Goal: Information Seeking & Learning: Learn about a topic

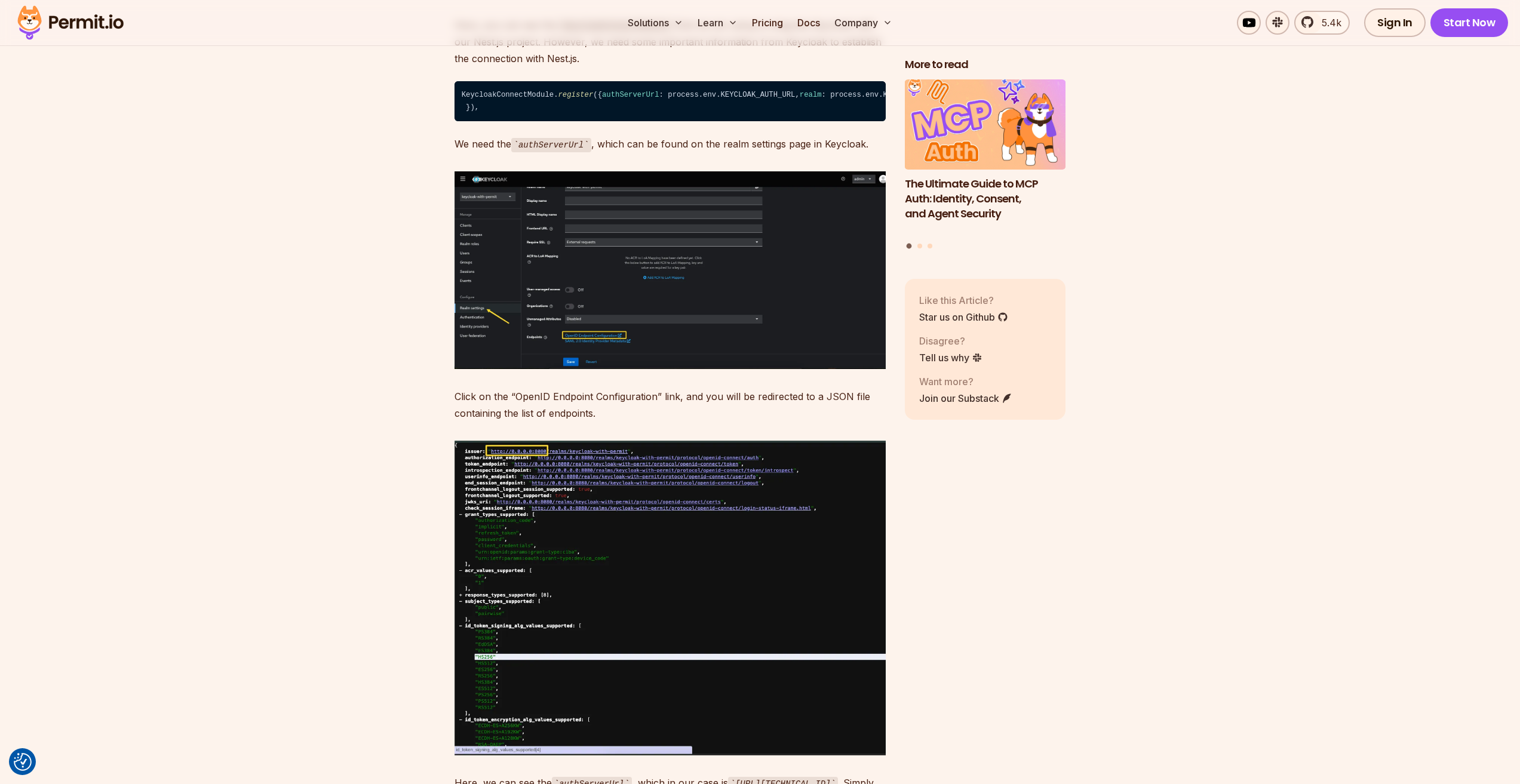
scroll to position [6987, 0]
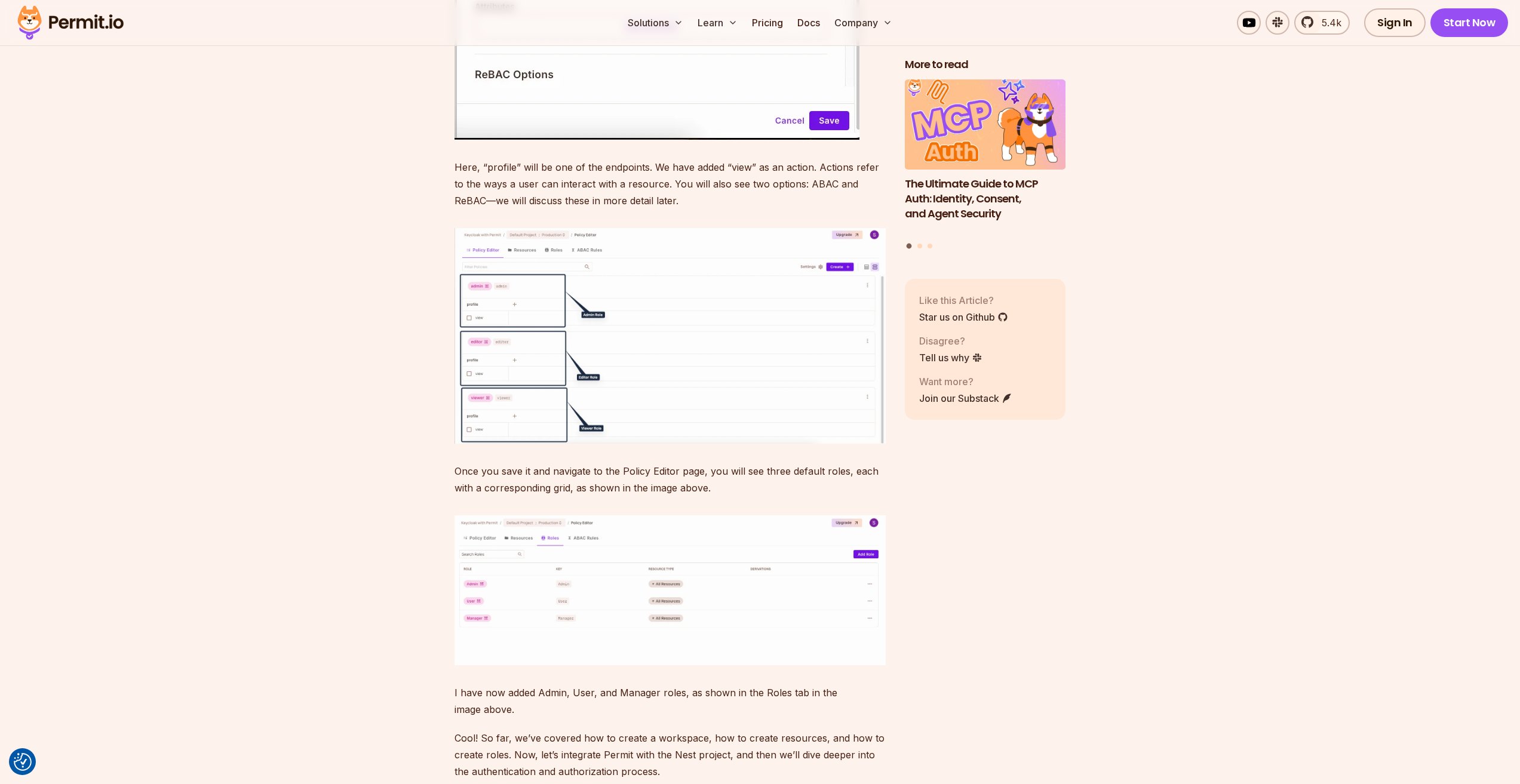
scroll to position [9921, 0]
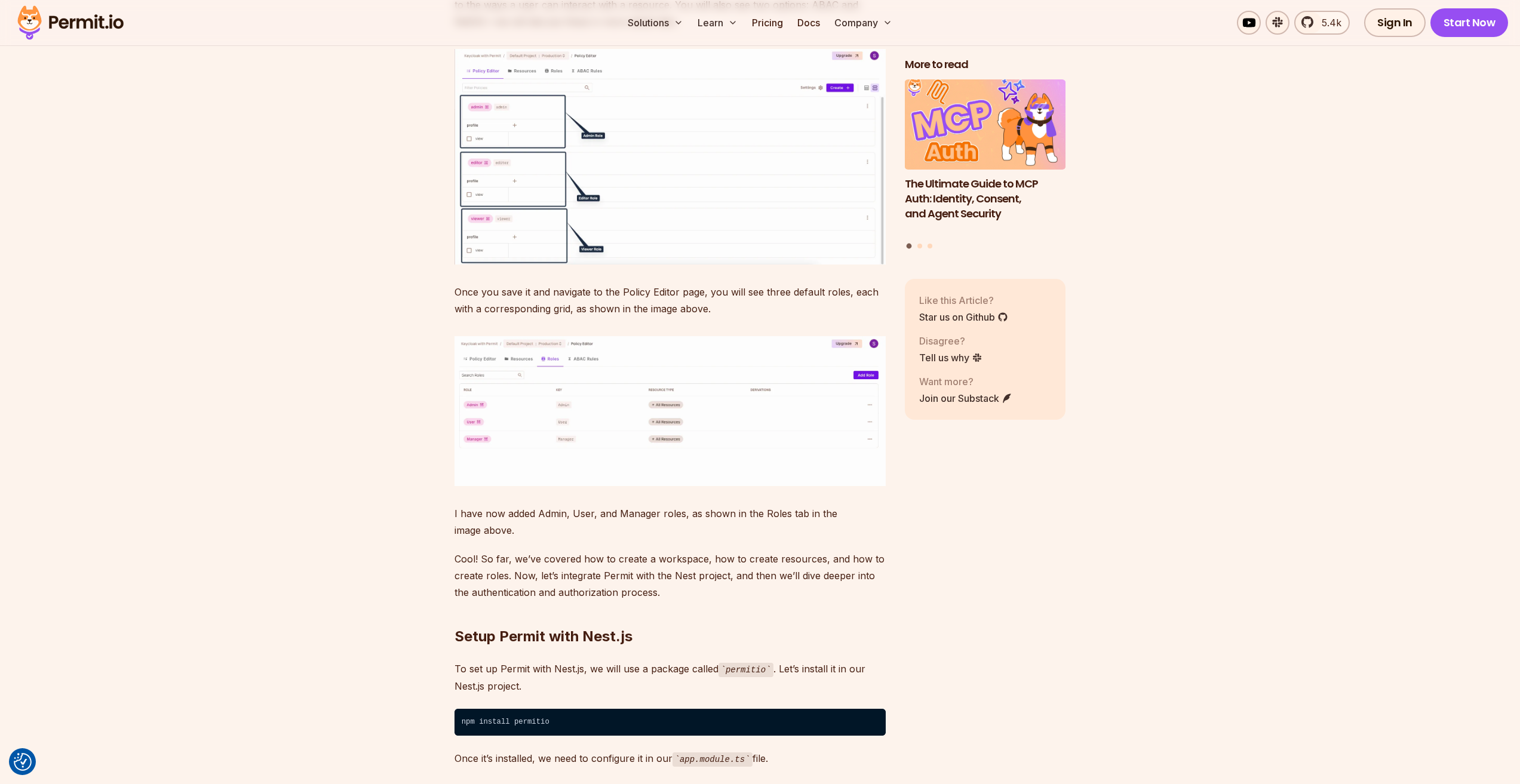
click at [519, 486] on img at bounding box center [670, 411] width 431 height 150
click at [494, 486] on img at bounding box center [670, 411] width 431 height 150
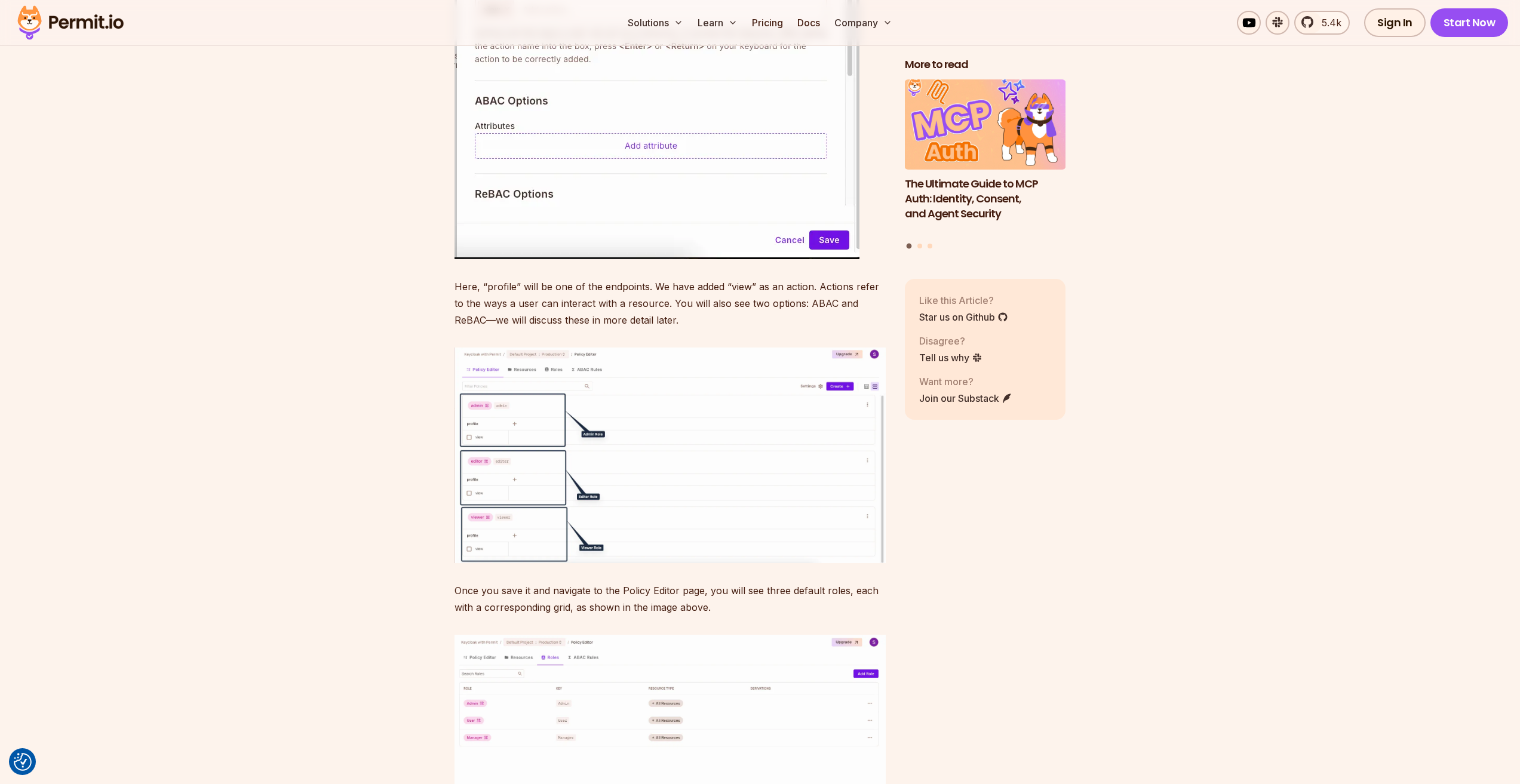
scroll to position [9682, 0]
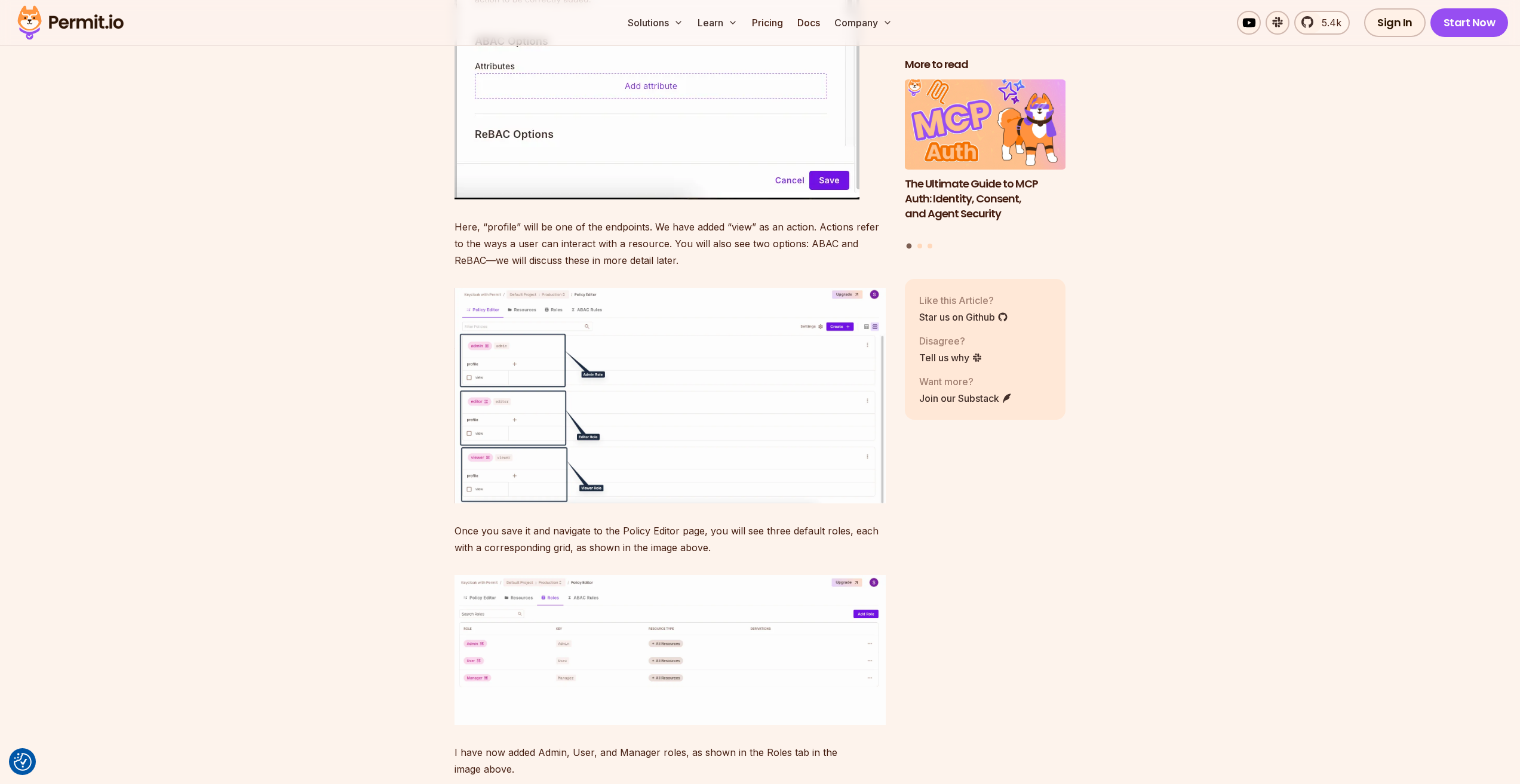
click at [564, 503] on img at bounding box center [670, 396] width 431 height 216
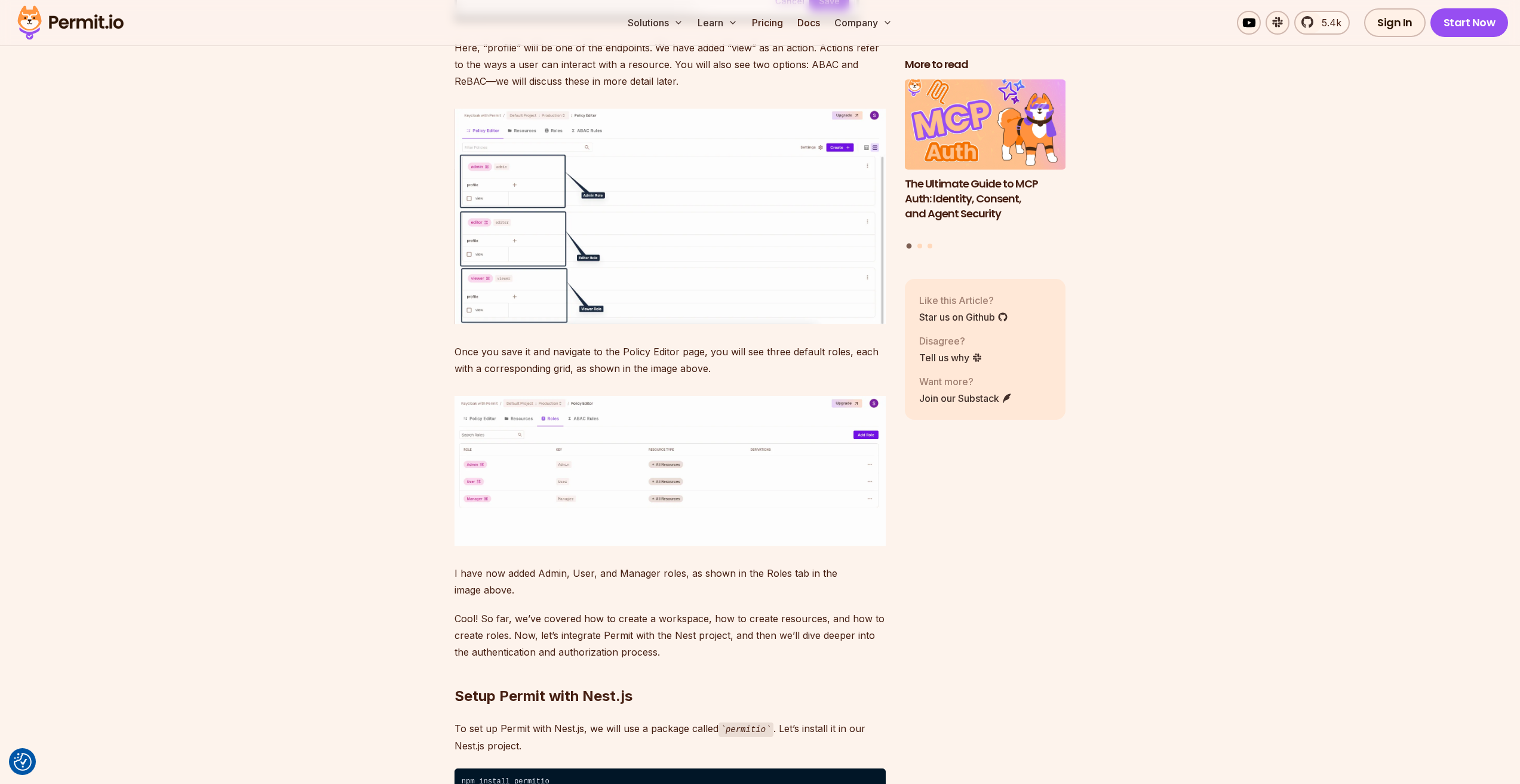
scroll to position [9980, 0]
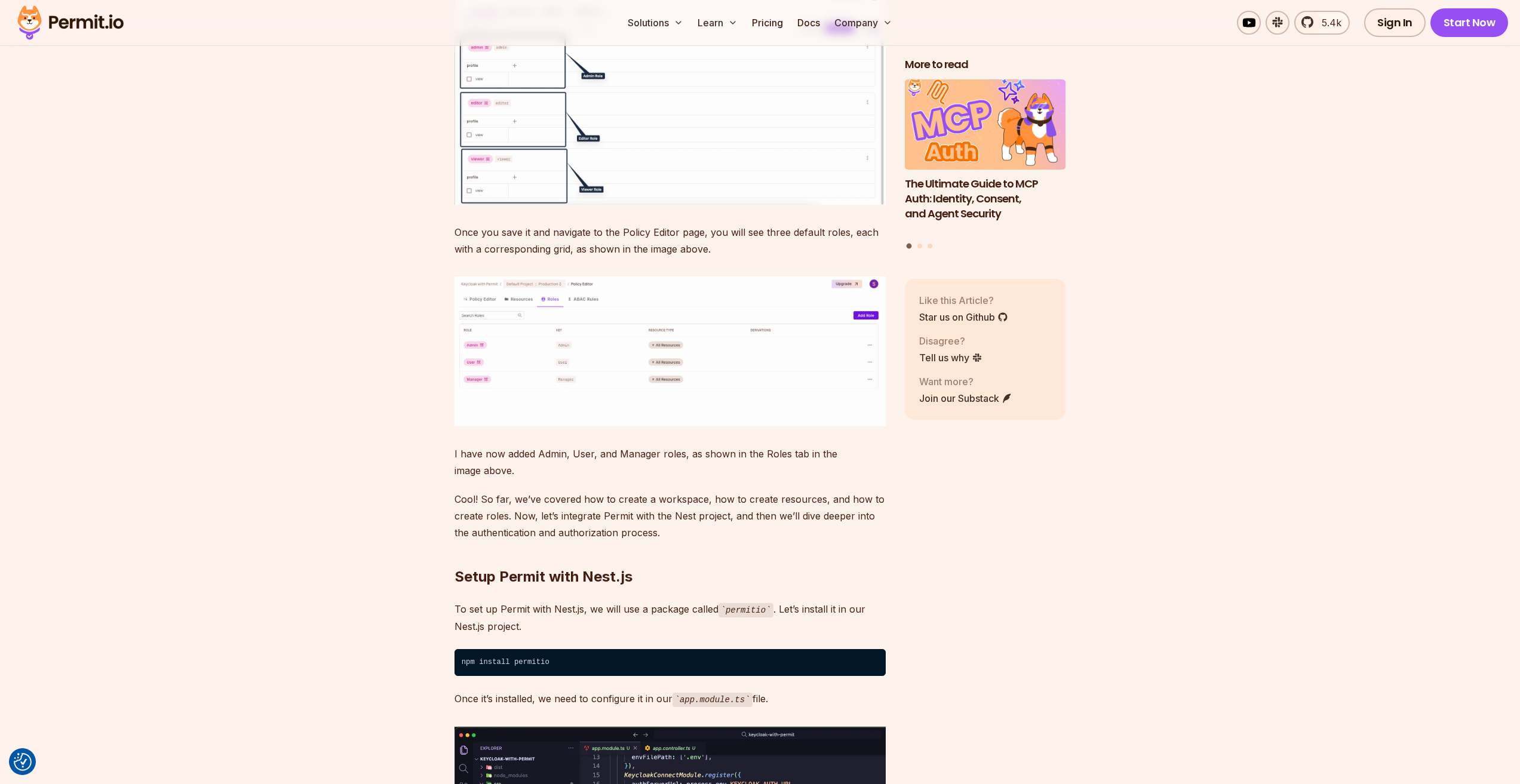
click at [577, 426] on img at bounding box center [670, 351] width 431 height 150
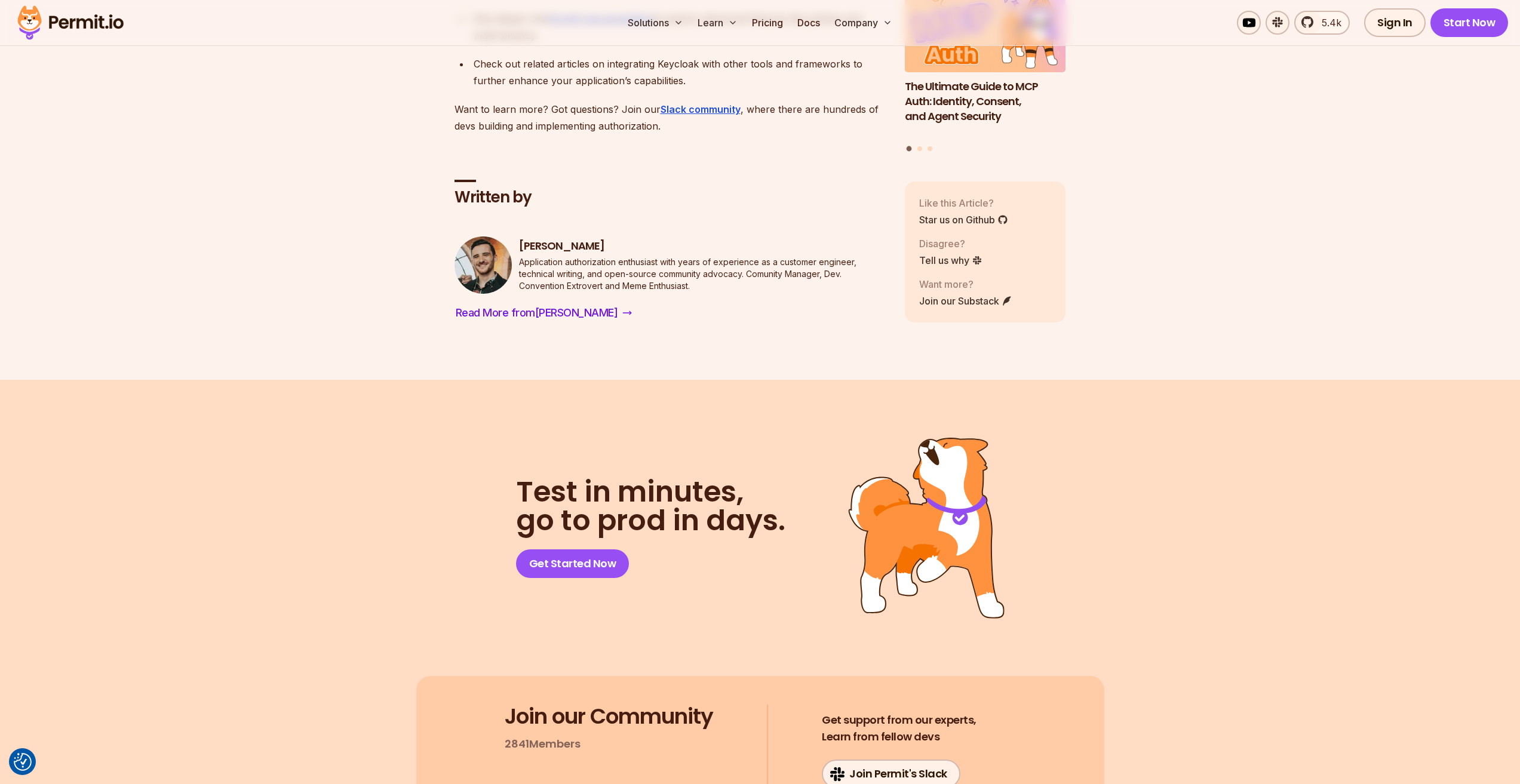
scroll to position [18700, 0]
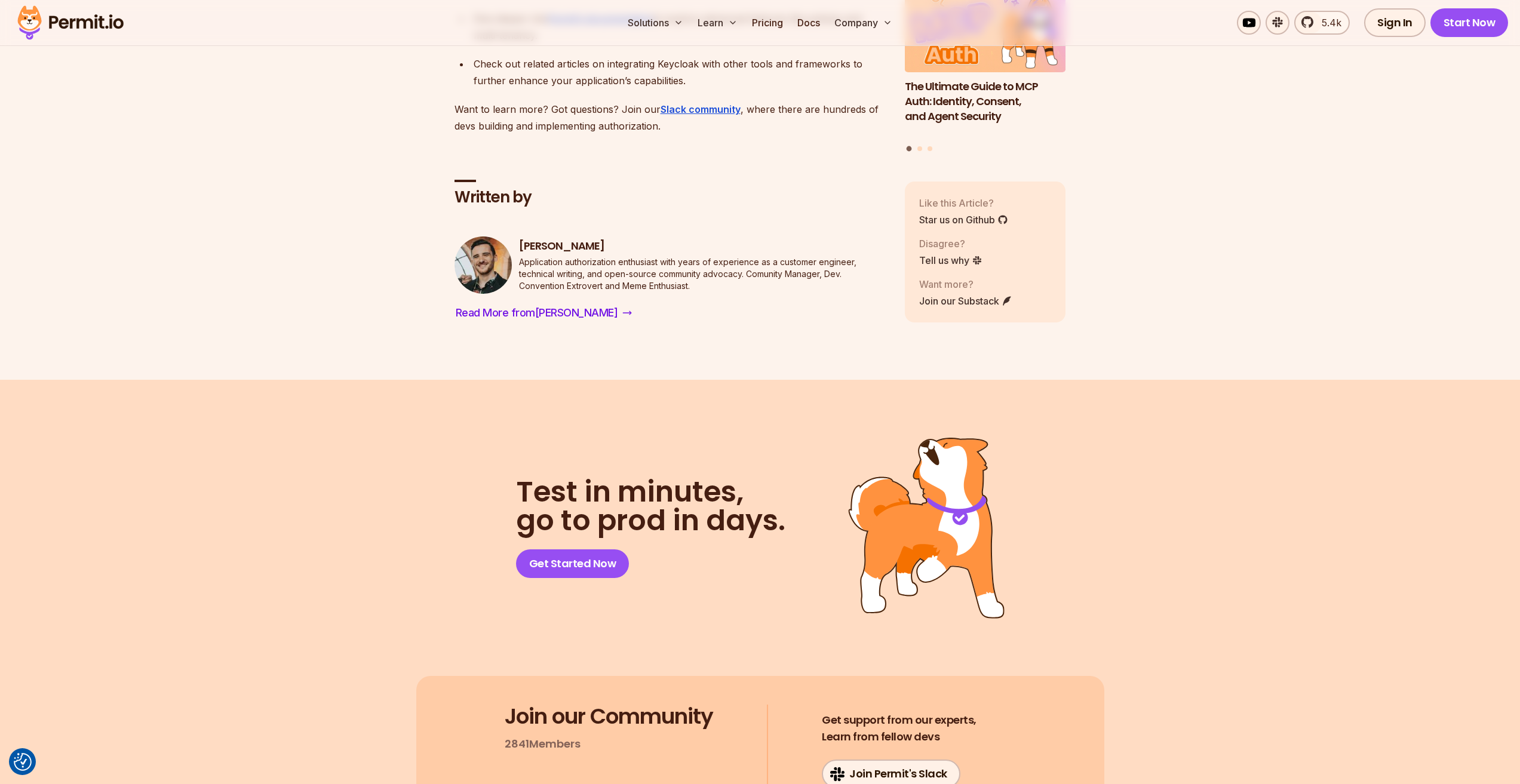
scroll to position [18401, 0]
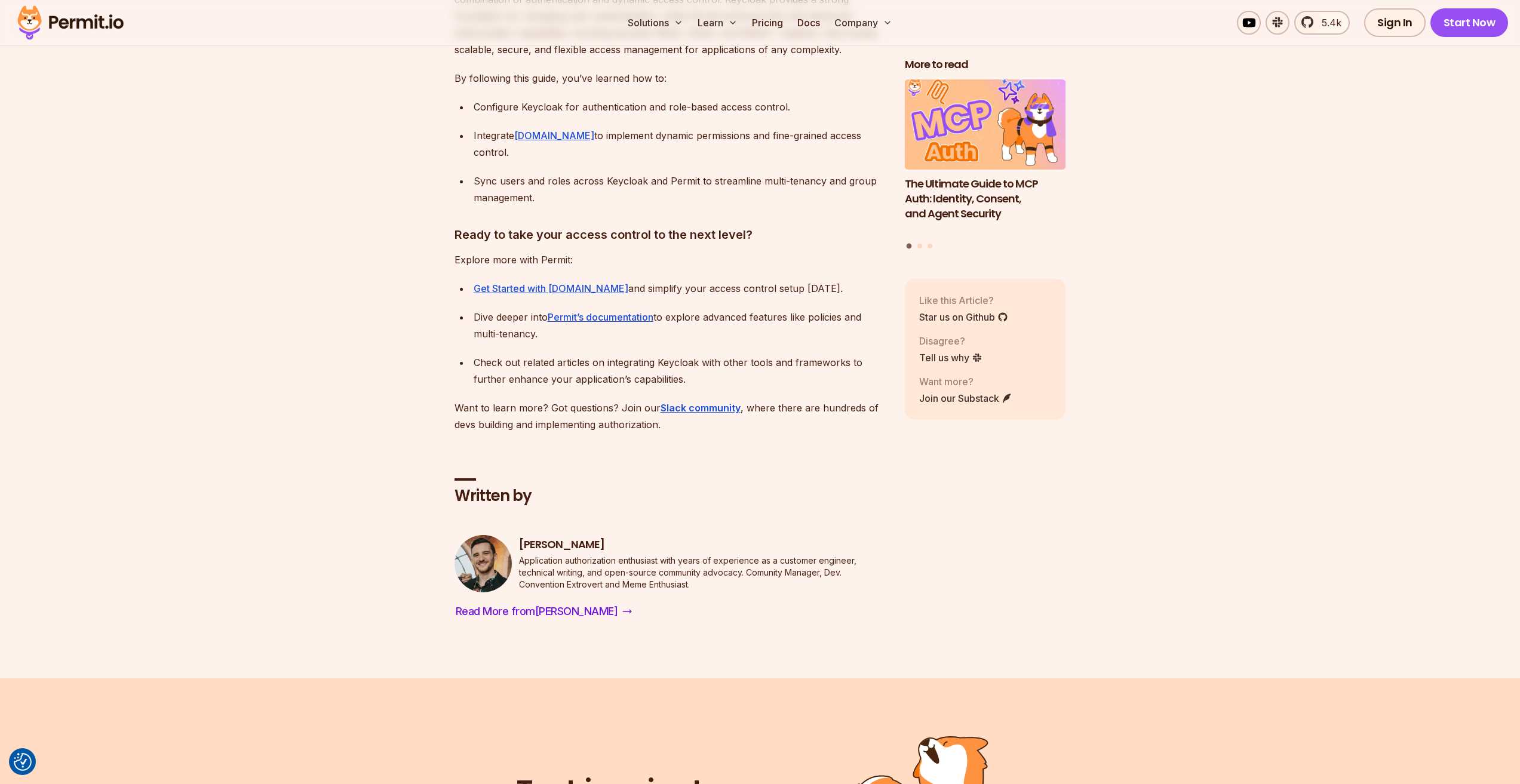
scroll to position [18162, 0]
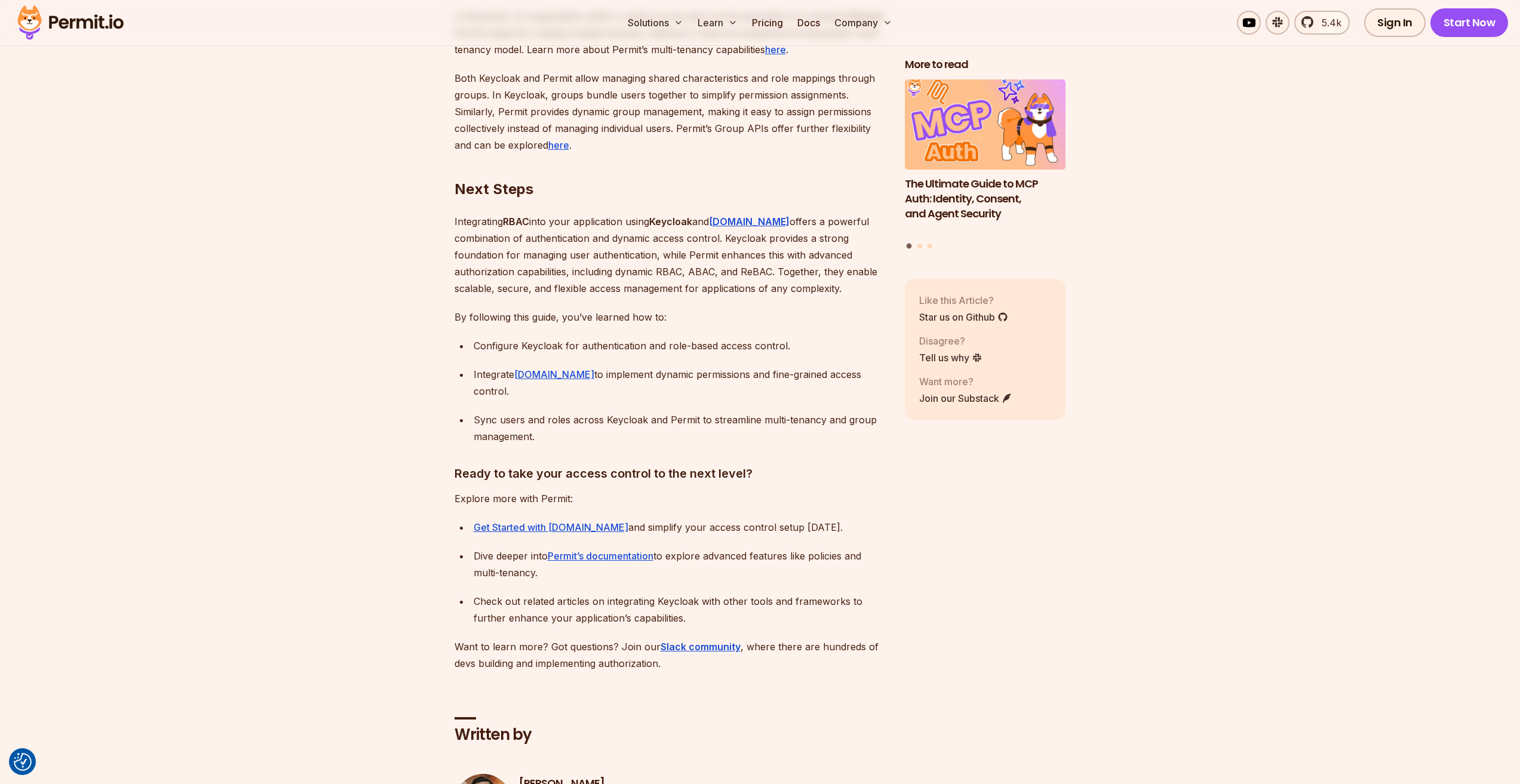
scroll to position [18043, 0]
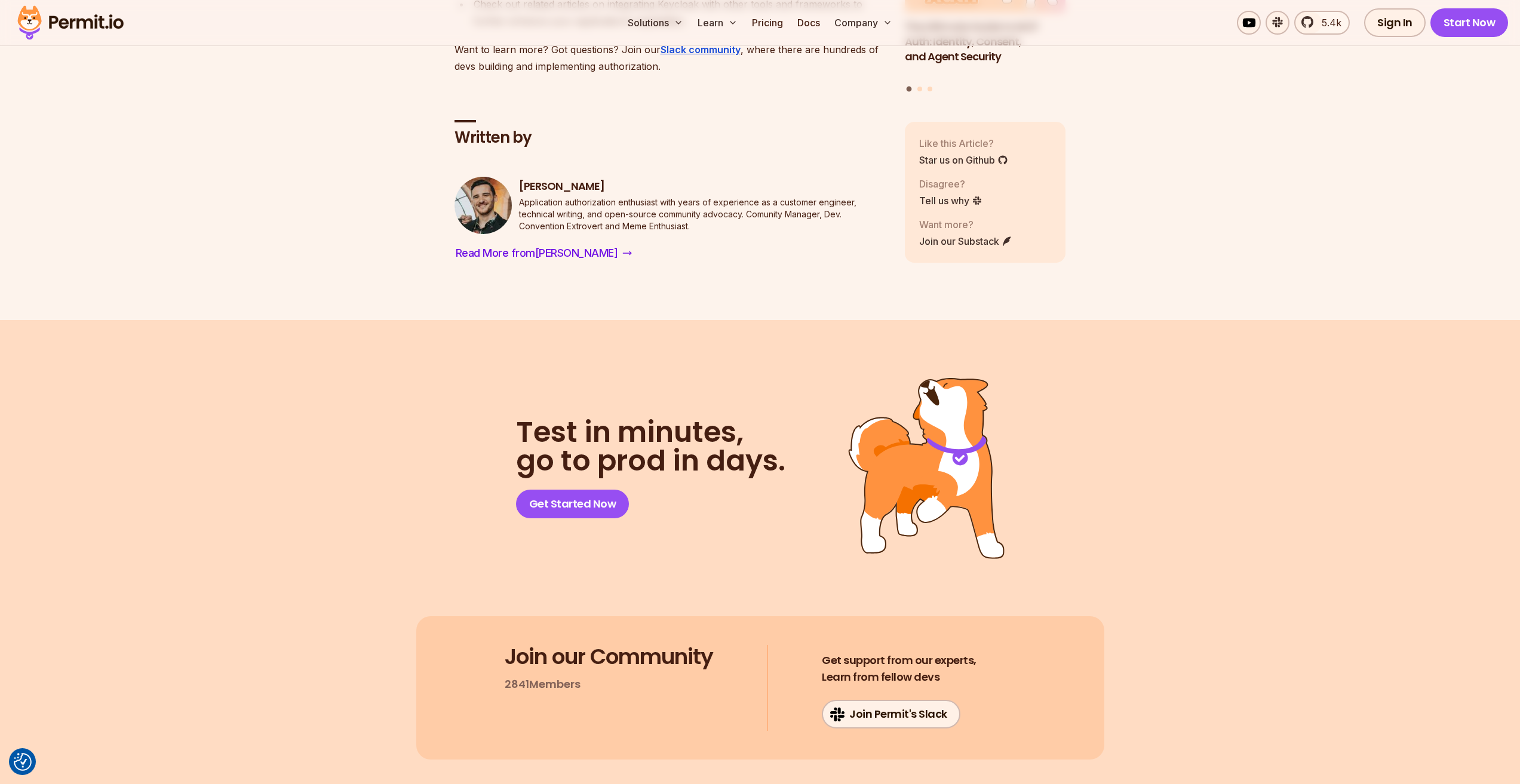
scroll to position [18640, 0]
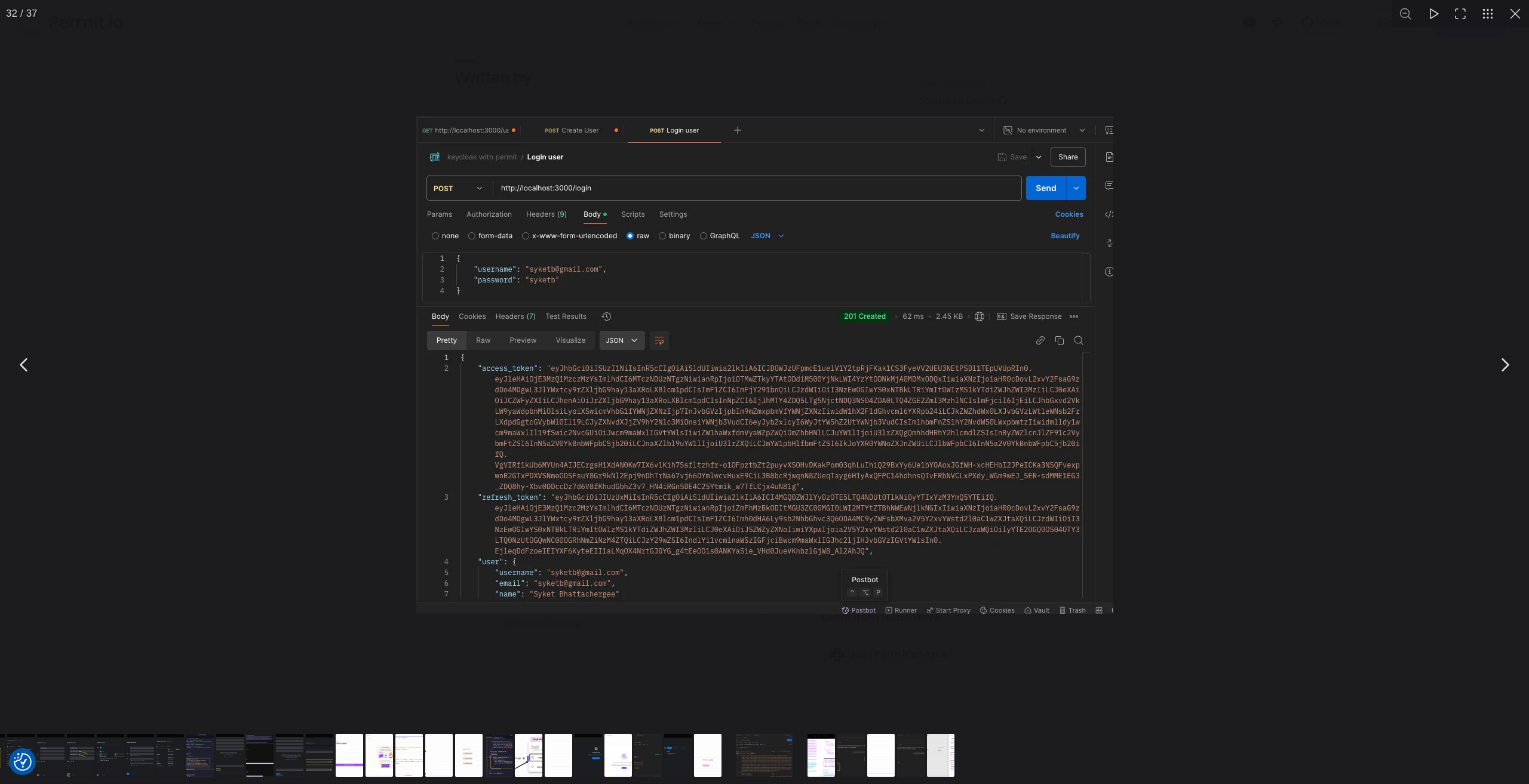
click at [138, 346] on div "You can close this modal content with the ESC key" at bounding box center [764, 364] width 1529 height 729
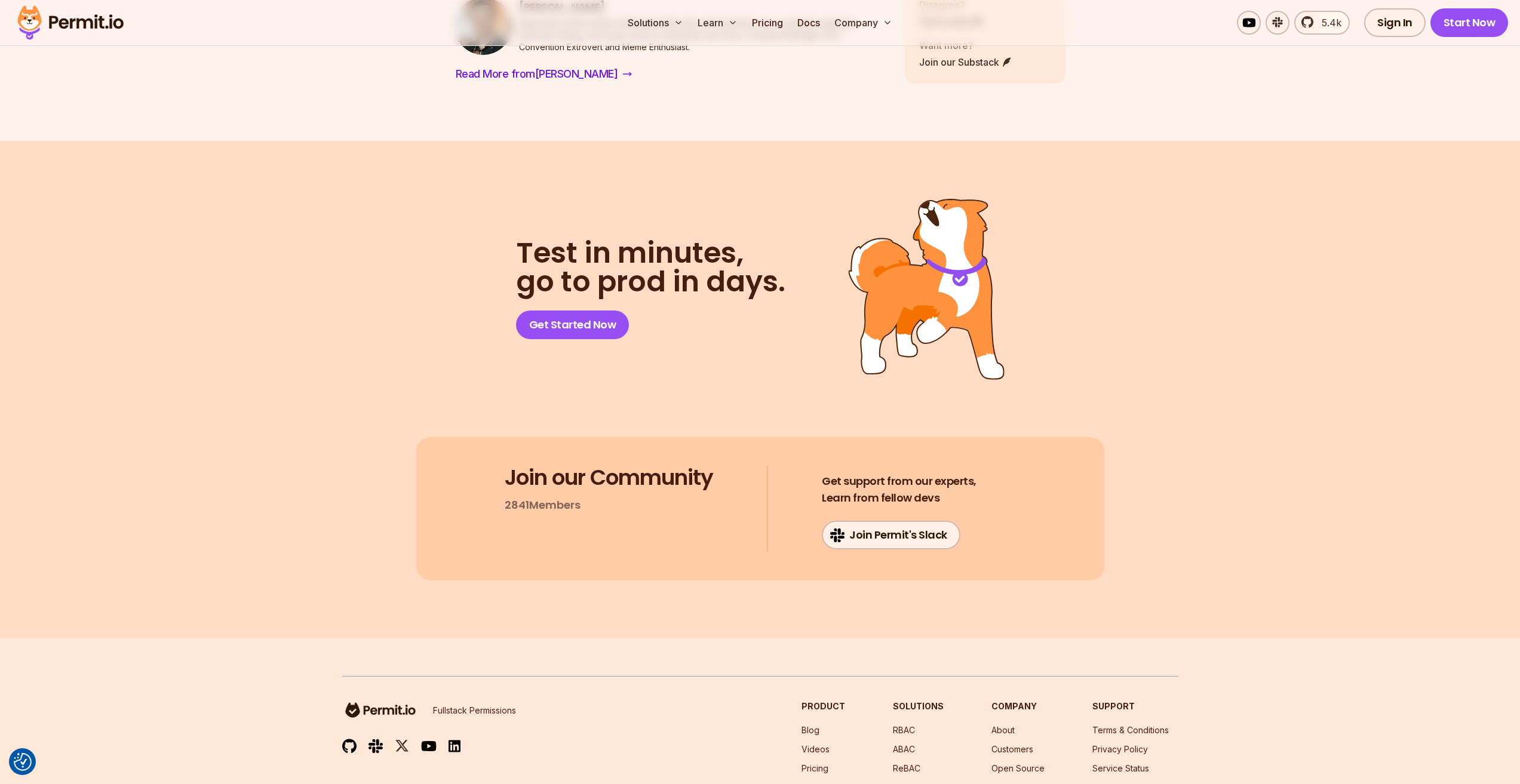
scroll to position [18939, 0]
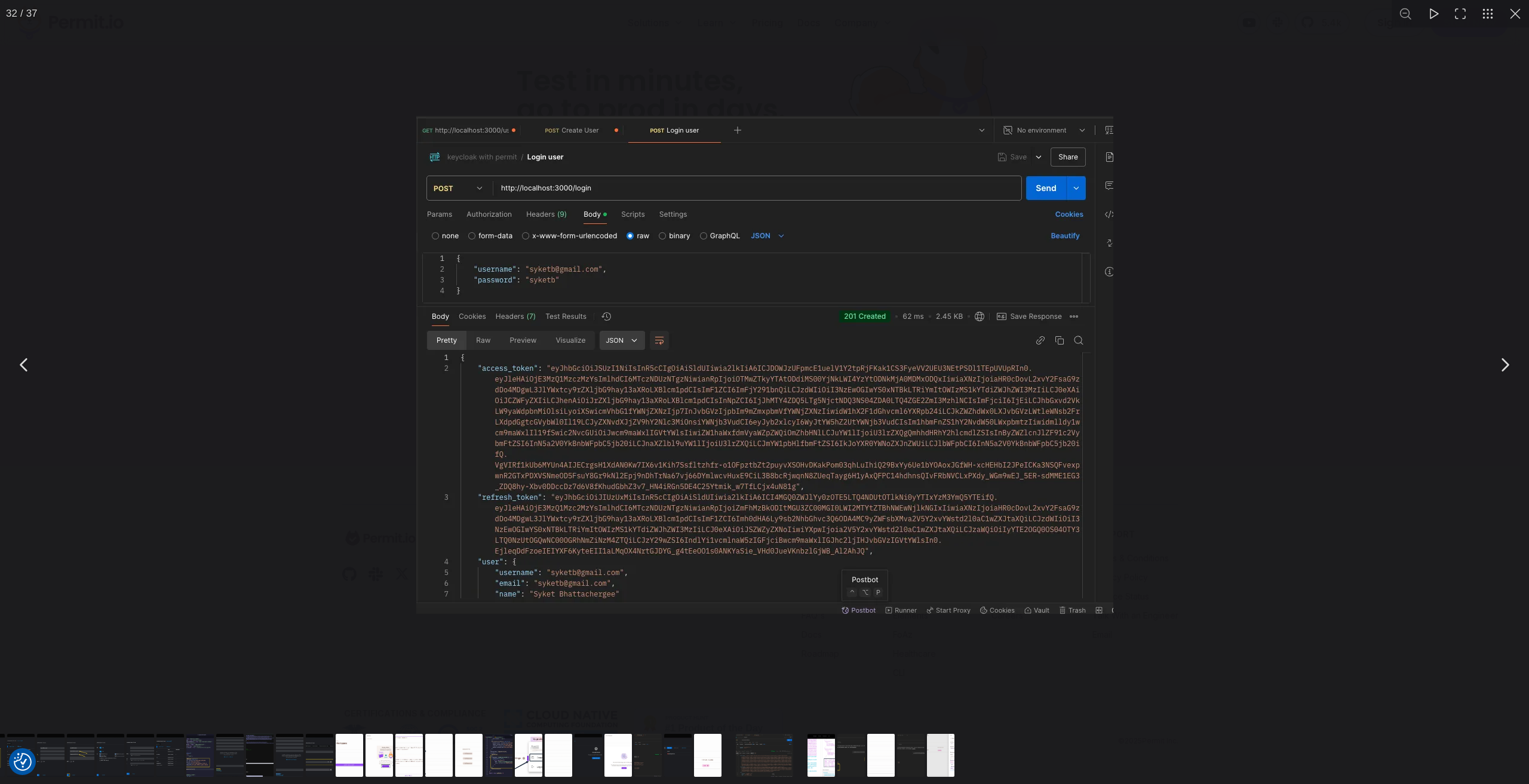
click at [336, 345] on div "You can close this modal content with the ESC key" at bounding box center [764, 364] width 1529 height 729
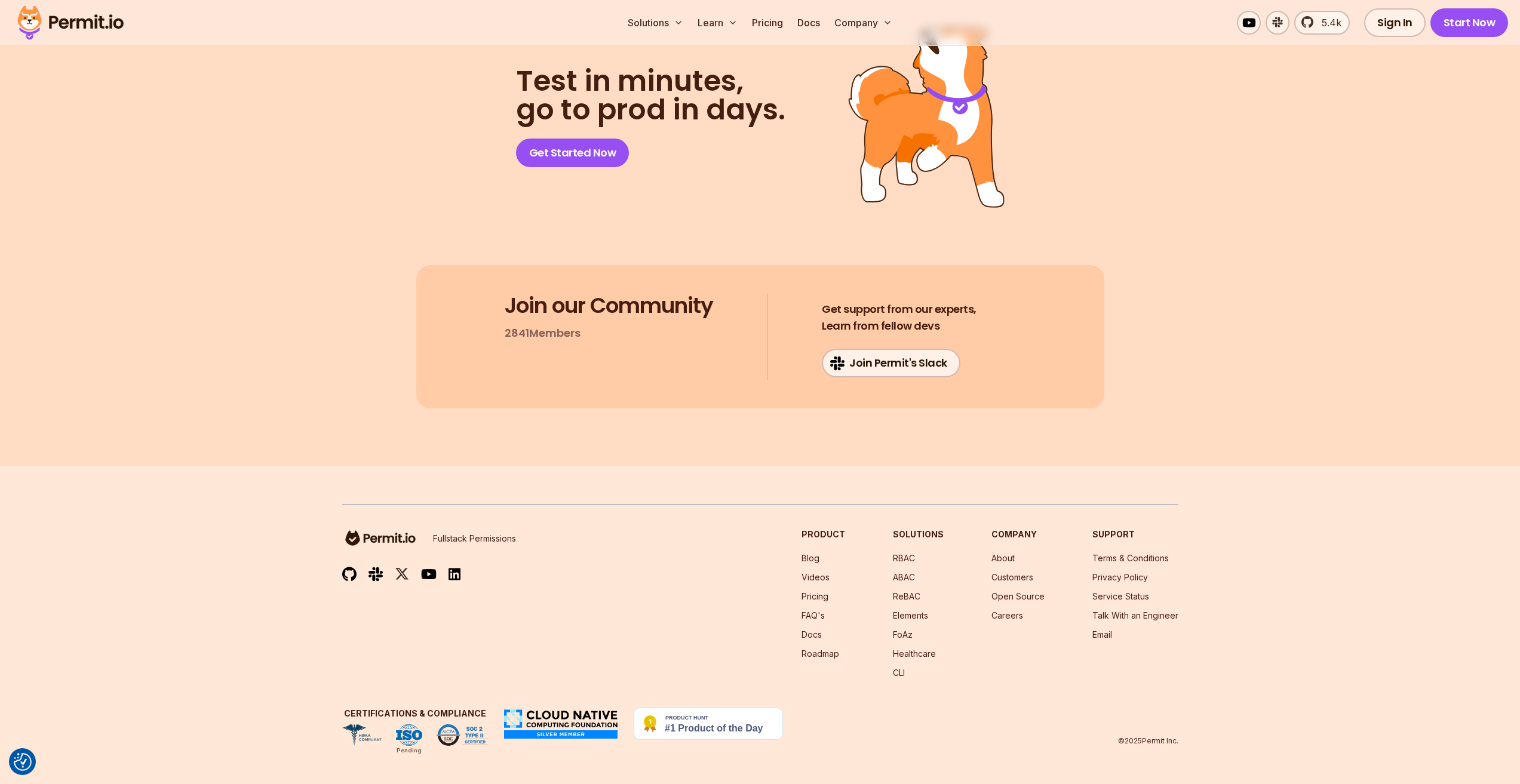
scroll to position [18999, 0]
